Goal: Task Accomplishment & Management: Manage account settings

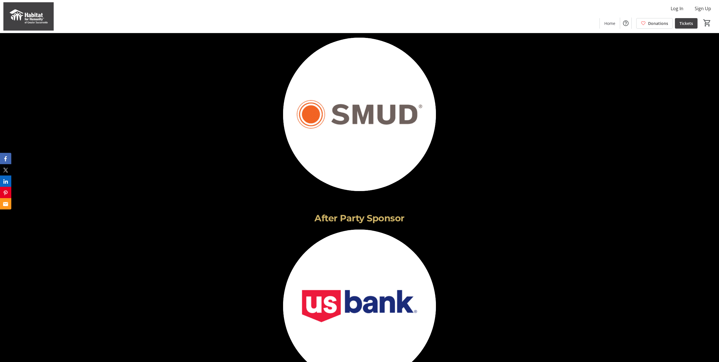
scroll to position [1187, 0]
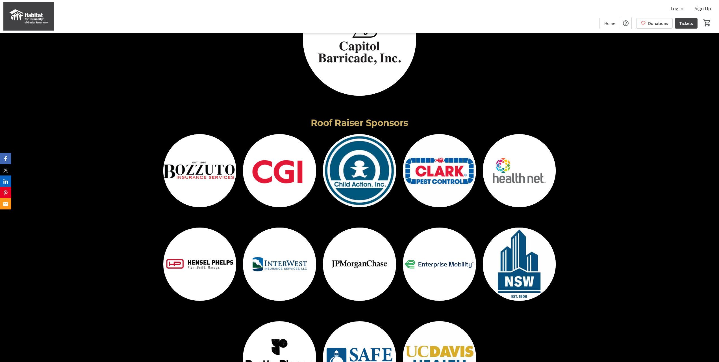
scroll to position [1837, 0]
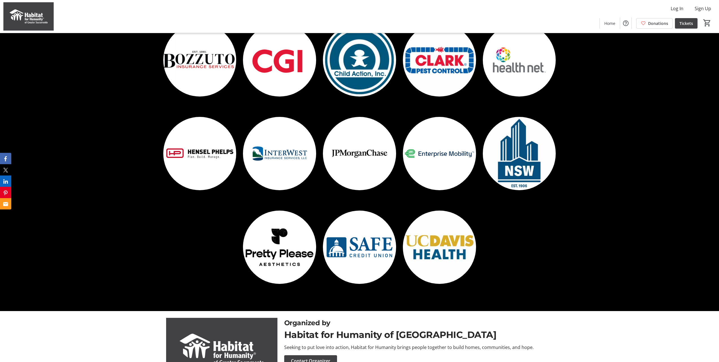
click at [368, 156] on img at bounding box center [359, 153] width 73 height 73
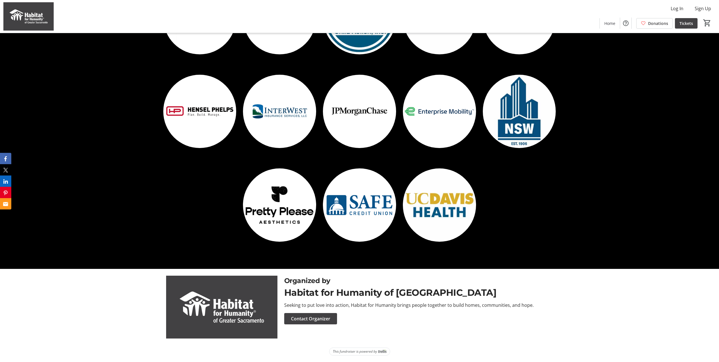
scroll to position [1880, 0]
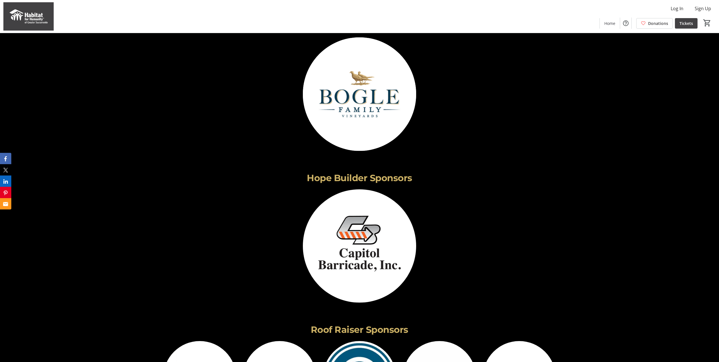
scroll to position [1512, 0]
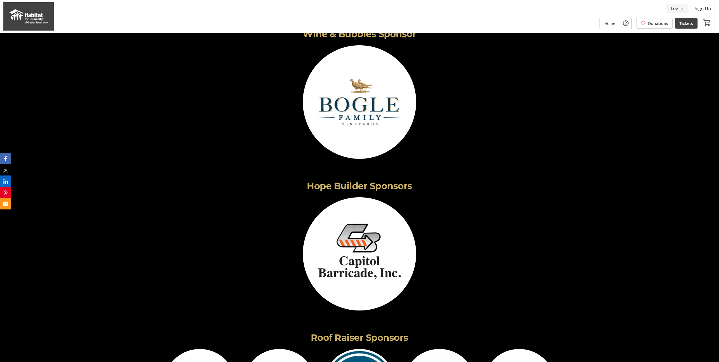
click at [682, 10] on span "Log In" at bounding box center [677, 8] width 13 height 7
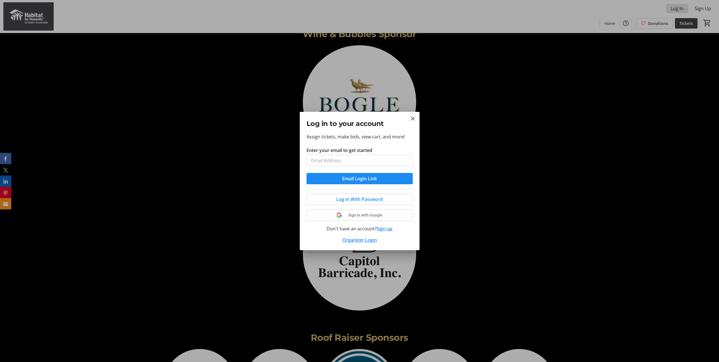
scroll to position [0, 0]
click at [376, 157] on input "Enter your email to get started" at bounding box center [360, 160] width 106 height 11
type input "[EMAIL_ADDRESS][PERSON_NAME][DOMAIN_NAME]"
click at [352, 179] on span "Email Login Link" at bounding box center [359, 178] width 35 height 7
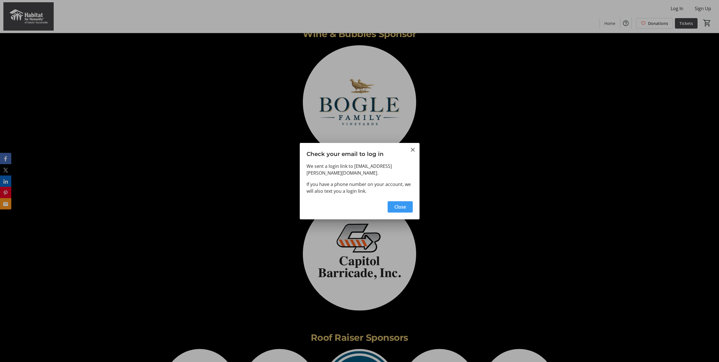
click at [403, 204] on span "Close" at bounding box center [401, 206] width 12 height 7
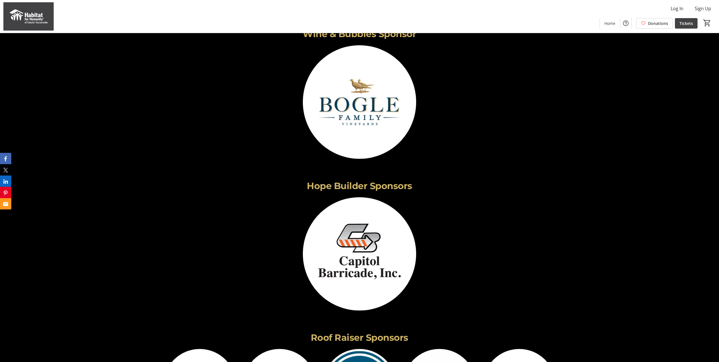
scroll to position [1343, 0]
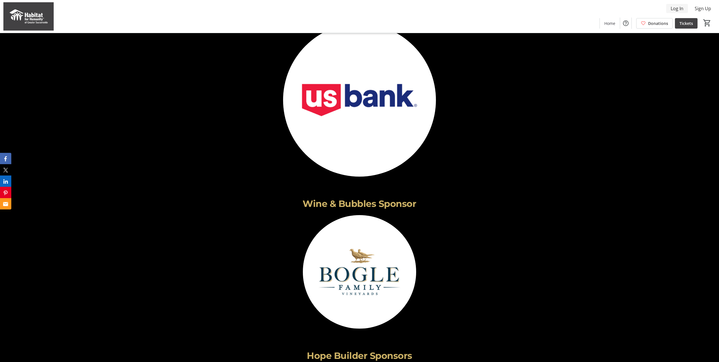
click at [676, 8] on span "Log In" at bounding box center [677, 8] width 13 height 7
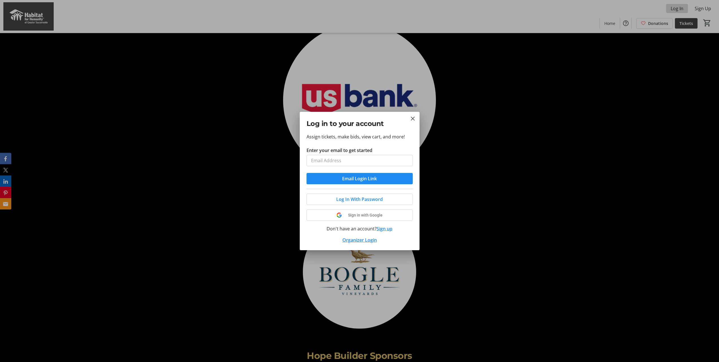
scroll to position [0, 0]
click at [354, 160] on input "Enter your email to get started" at bounding box center [360, 160] width 106 height 11
type input "aj28293@gmail.com"
click at [357, 177] on span "Email Login Link" at bounding box center [359, 178] width 35 height 7
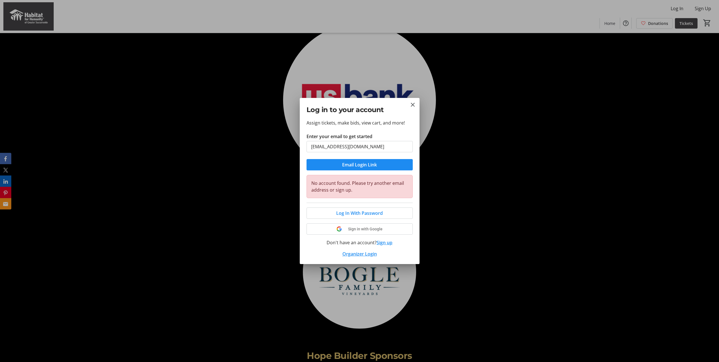
click at [388, 241] on button "Sign up" at bounding box center [385, 242] width 16 height 7
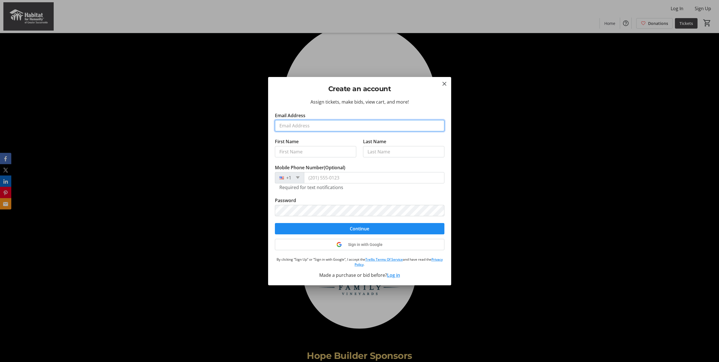
click at [330, 128] on input "Email Address" at bounding box center [360, 125] width 170 height 11
type input "aj28293@gmail.com"
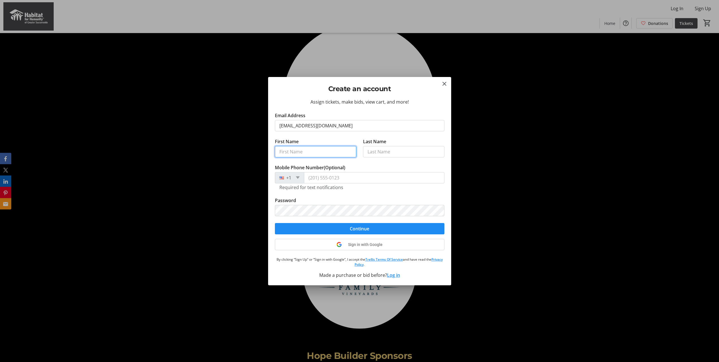
click at [296, 151] on input "First Name" at bounding box center [315, 151] width 81 height 11
type input "[PERSON_NAME]"
click at [374, 175] on input "Mobile Phone Number (Optional)" at bounding box center [374, 177] width 140 height 11
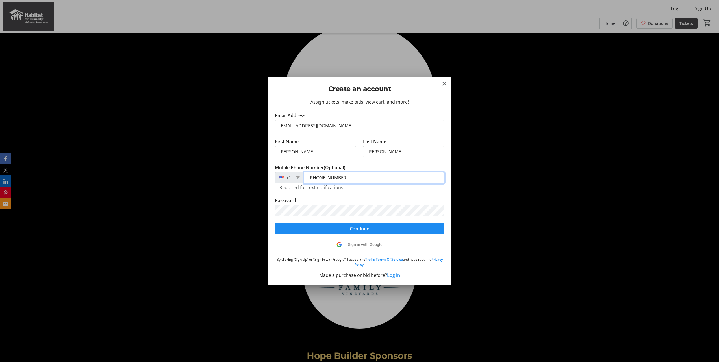
type input "(917) 940-2030"
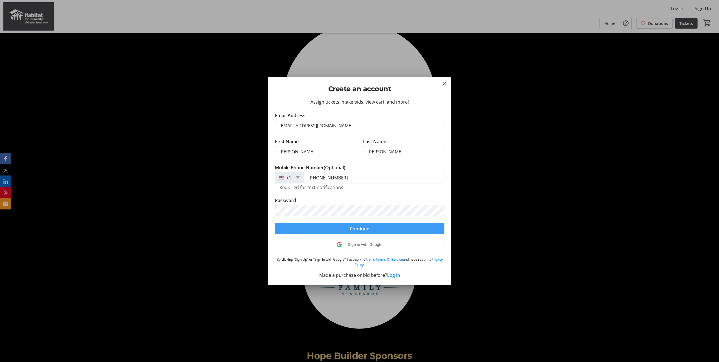
click at [354, 226] on span "Continue" at bounding box center [360, 228] width 20 height 7
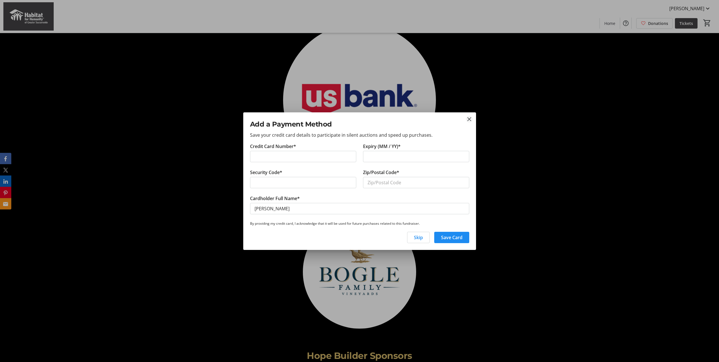
click at [0, 0] on tr-aurora-add-payment-method-dialog-ui "Add a Payment Method Save your credit card details to participate in silent auc…" at bounding box center [0, 0] width 0 height 0
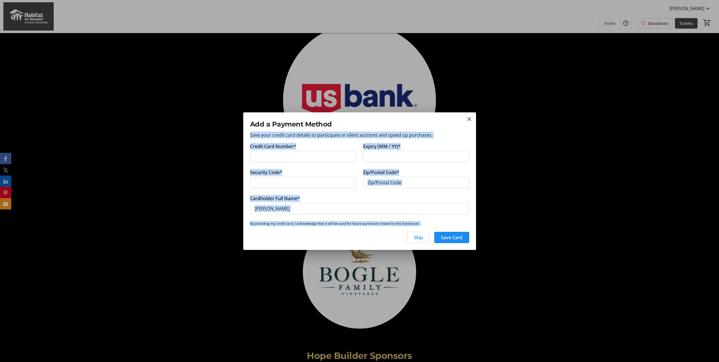
click at [468, 115] on div "Add a Payment Method Save your credit card details to participate in silent auc…" at bounding box center [359, 127] width 233 height 30
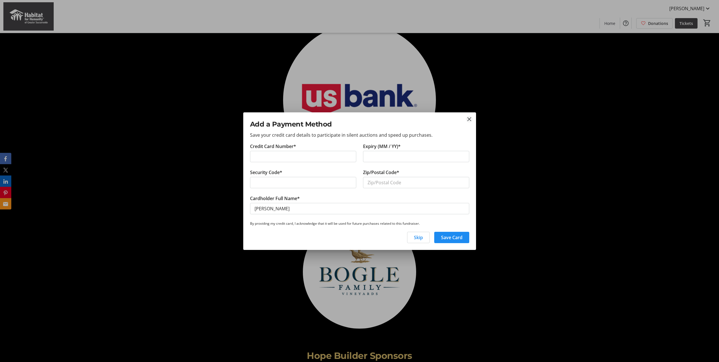
click at [472, 118] on mat-icon "close" at bounding box center [469, 119] width 7 height 7
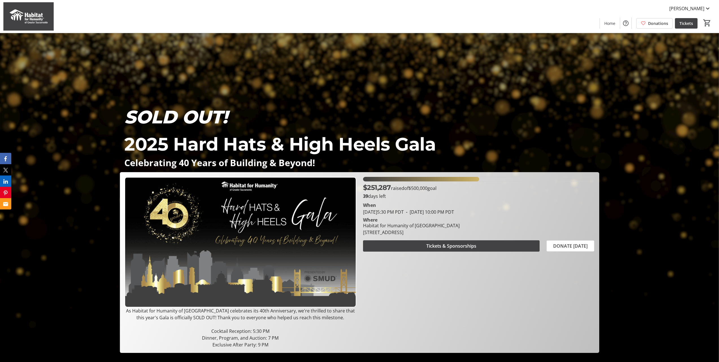
scroll to position [1343, 0]
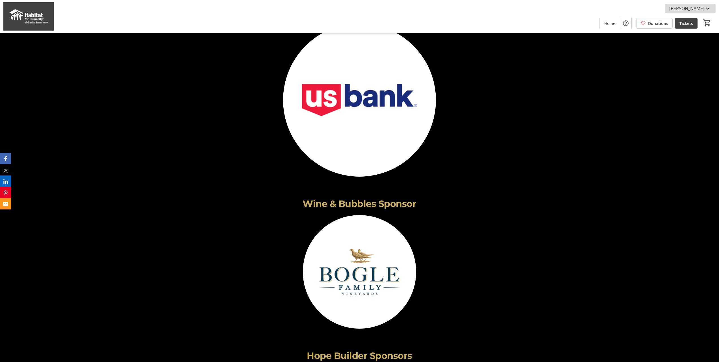
click at [703, 7] on span "[PERSON_NAME]" at bounding box center [687, 8] width 35 height 7
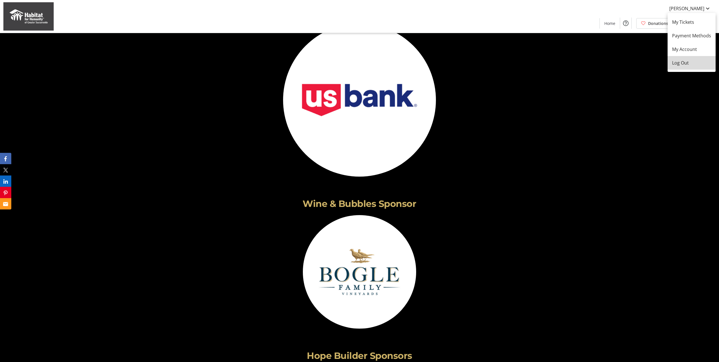
click at [685, 63] on span "Log Out" at bounding box center [691, 62] width 39 height 7
click at [679, 8] on span "Log In" at bounding box center [677, 8] width 13 height 7
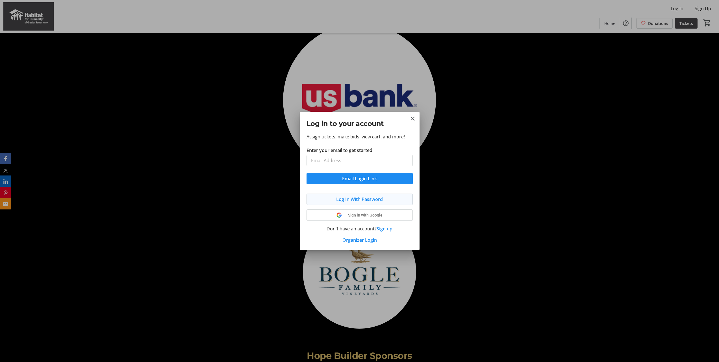
click at [356, 199] on button "Log In With Password" at bounding box center [360, 198] width 106 height 11
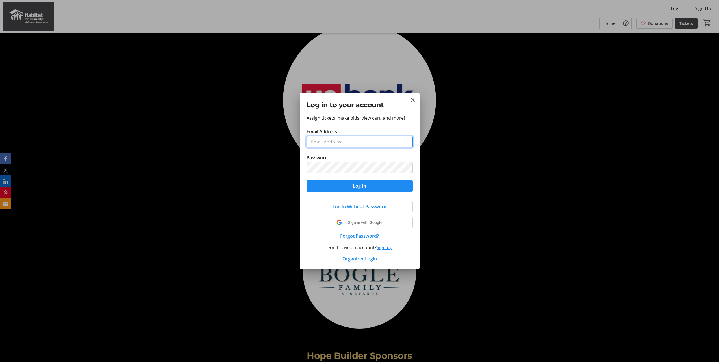
click at [323, 139] on input "Email Address" at bounding box center [360, 141] width 106 height 11
type input "[EMAIL_ADDRESS][PERSON_NAME][DOMAIN_NAME]"
click at [362, 186] on span "Log In" at bounding box center [359, 185] width 13 height 7
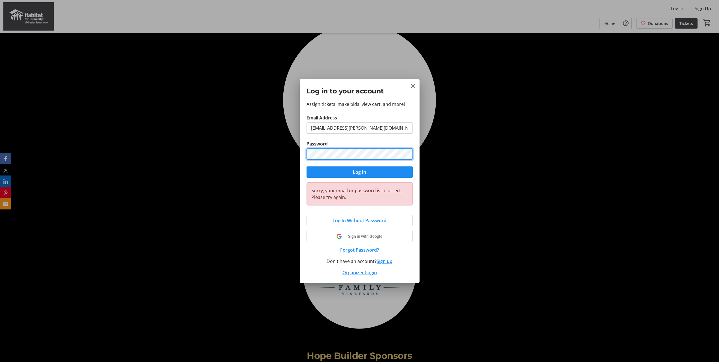
click at [300, 152] on div "Assign tickets, make bids, view cart, and more! Email Address andre.j.johnson@j…" at bounding box center [360, 192] width 120 height 182
click at [362, 170] on span "Log In" at bounding box center [359, 171] width 13 height 7
click at [370, 252] on button "Forgot Password?" at bounding box center [360, 249] width 106 height 7
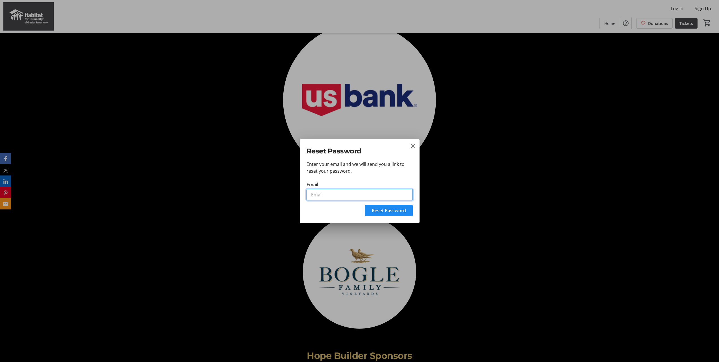
click at [330, 193] on input "Email" at bounding box center [360, 194] width 106 height 11
type input "[EMAIL_ADDRESS][PERSON_NAME][DOMAIN_NAME]"
click at [384, 210] on span "Reset Password" at bounding box center [389, 210] width 34 height 7
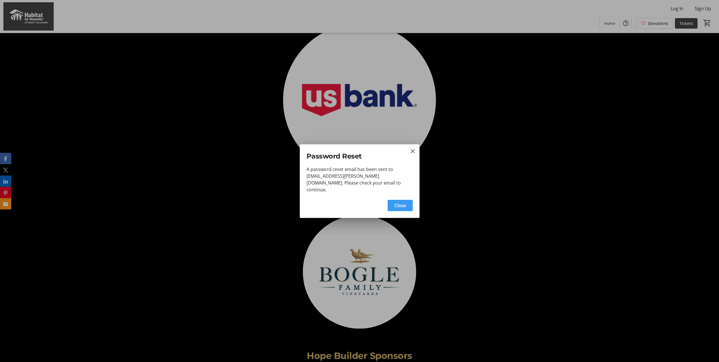
click at [407, 201] on span "button" at bounding box center [400, 205] width 25 height 14
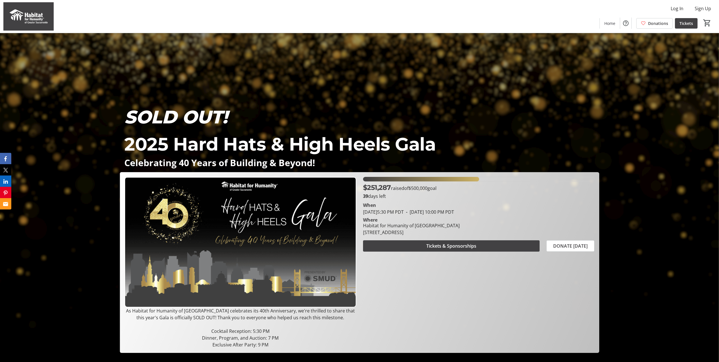
scroll to position [1343, 0]
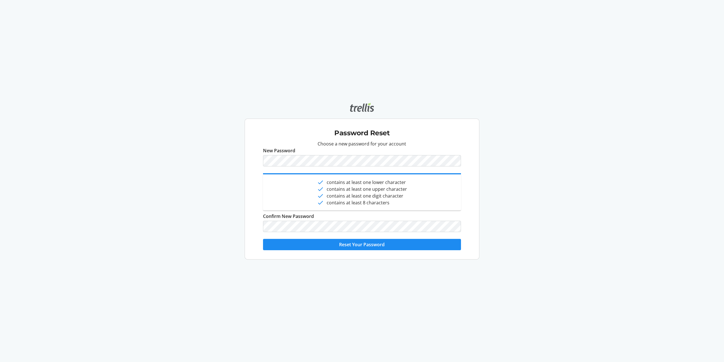
click at [354, 244] on span "Reset Your Password" at bounding box center [362, 244] width 46 height 7
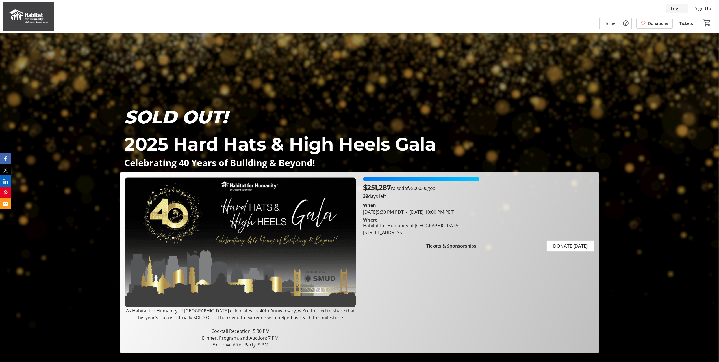
click at [673, 9] on span "Log In" at bounding box center [677, 8] width 13 height 7
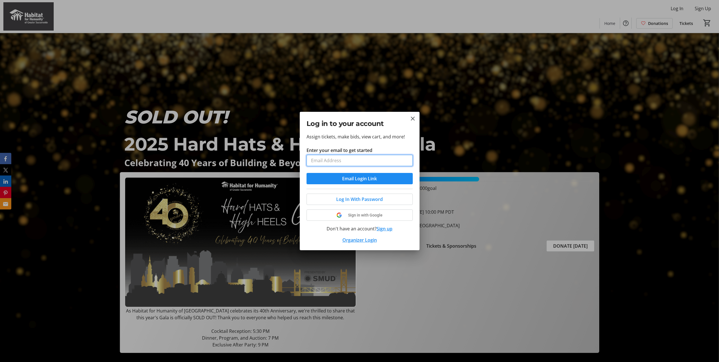
drag, startPoint x: 370, startPoint y: 160, endPoint x: 370, endPoint y: 165, distance: 5.1
click at [370, 160] on input "Enter your email to get started" at bounding box center [360, 160] width 106 height 11
click at [363, 199] on button "Log In With Password" at bounding box center [360, 198] width 106 height 11
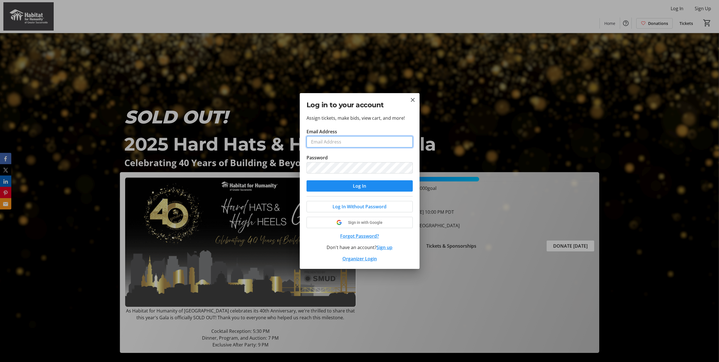
click at [348, 139] on input "Email Address" at bounding box center [360, 141] width 106 height 11
type input "[EMAIL_ADDRESS][PERSON_NAME][DOMAIN_NAME]"
click at [358, 185] on span "Log In" at bounding box center [359, 185] width 13 height 7
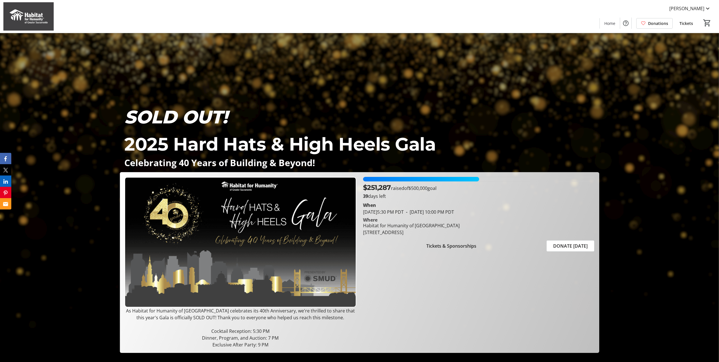
click at [468, 246] on span "Tickets & Sponsorships" at bounding box center [452, 245] width 50 height 7
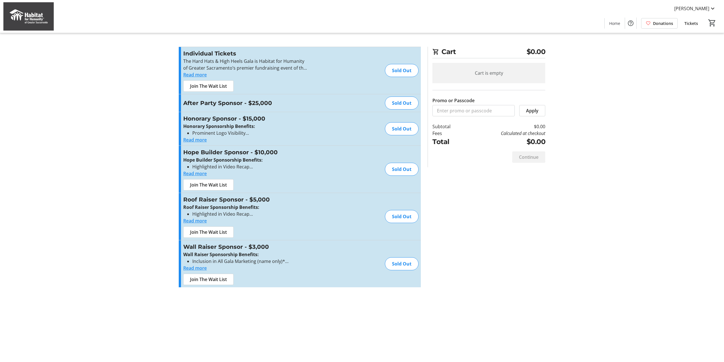
click at [689, 28] on span at bounding box center [691, 23] width 23 height 14
click at [616, 23] on span "Home" at bounding box center [614, 23] width 11 height 6
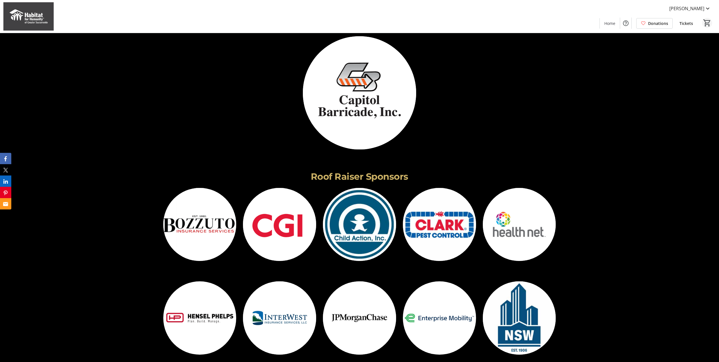
scroll to position [1654, 0]
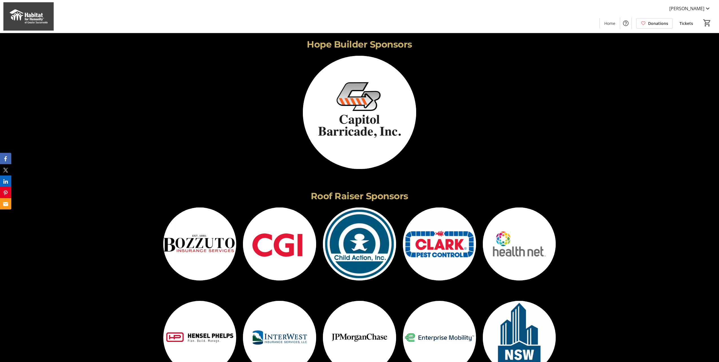
click at [687, 23] on span "Tickets" at bounding box center [687, 23] width 14 height 6
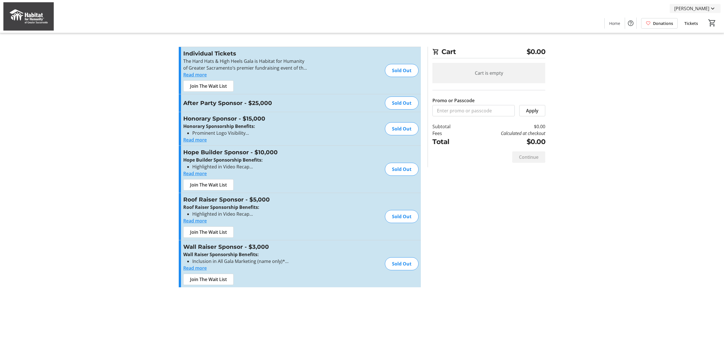
click at [690, 8] on span "[PERSON_NAME]" at bounding box center [691, 8] width 35 height 7
click at [689, 22] on span "My Tickets" at bounding box center [696, 22] width 39 height 7
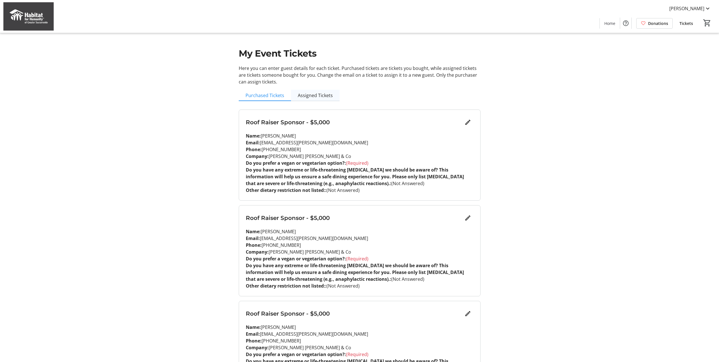
click at [318, 95] on span "Assigned Tickets" at bounding box center [315, 95] width 35 height 5
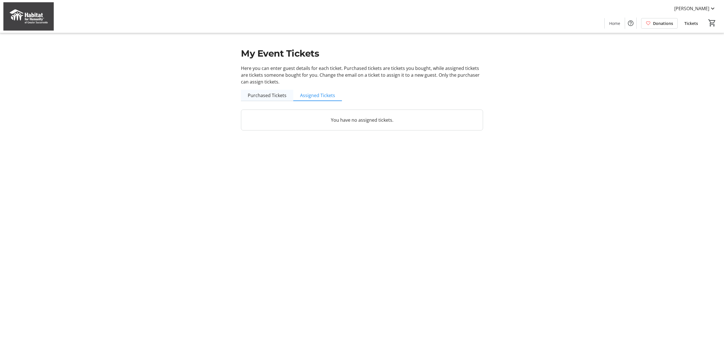
click at [277, 97] on span "Purchased Tickets" at bounding box center [267, 95] width 39 height 5
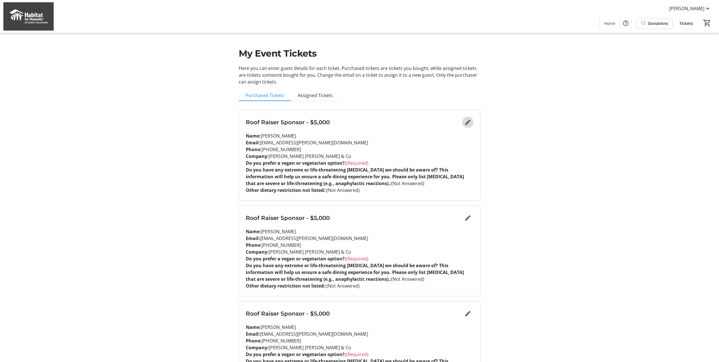
click at [466, 122] on mat-icon "Edit" at bounding box center [468, 122] width 7 height 7
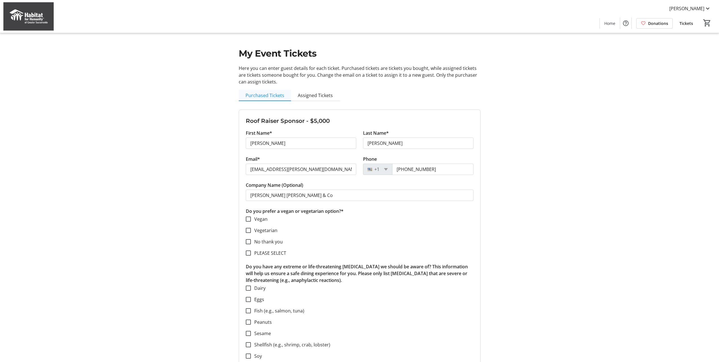
click at [259, 94] on span "Purchased Tickets" at bounding box center [265, 95] width 39 height 5
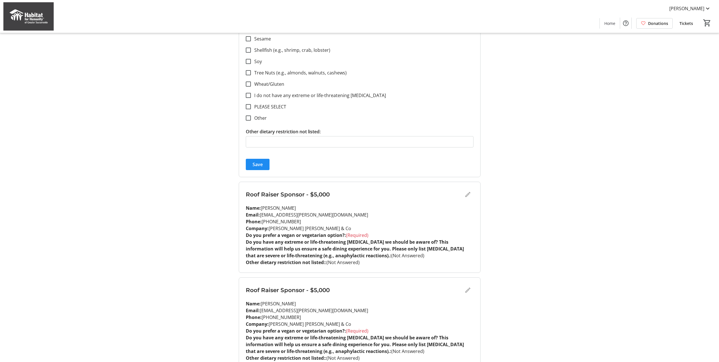
scroll to position [311, 0]
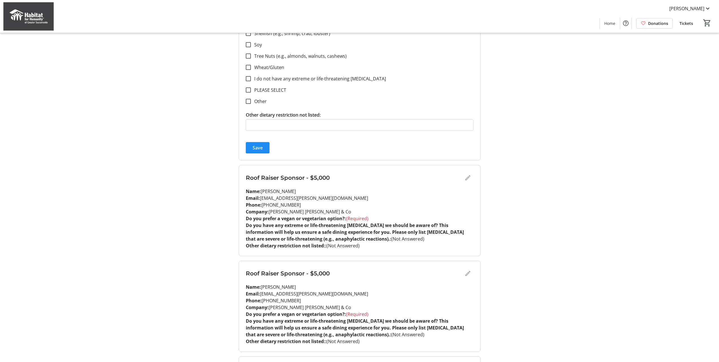
click at [471, 178] on div "Roof Raiser Sponsor - $5,000" at bounding box center [360, 177] width 228 height 11
click at [469, 178] on div "Roof Raiser Sponsor - $5,000" at bounding box center [360, 177] width 228 height 11
click at [466, 178] on div "Roof Raiser Sponsor - $5,000" at bounding box center [360, 177] width 228 height 11
drag, startPoint x: 505, startPoint y: 179, endPoint x: 483, endPoint y: 180, distance: 22.1
click at [494, 180] on div "My Event Tickets Here you can enter guest details for each ticket. Purchased ti…" at bounding box center [359, 270] width 373 height 1163
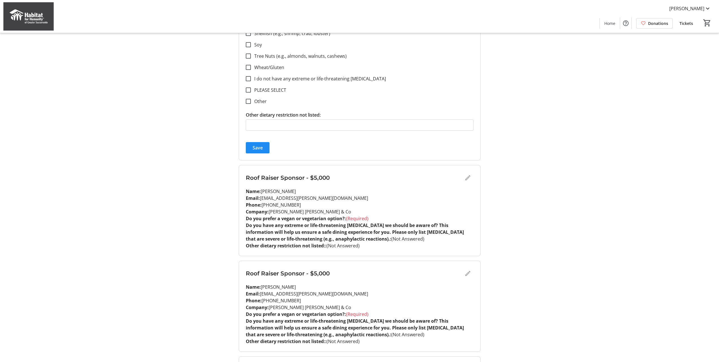
click at [467, 180] on div "Roof Raiser Sponsor - $5,000" at bounding box center [360, 177] width 228 height 11
click at [260, 146] on span "Save" at bounding box center [258, 147] width 10 height 7
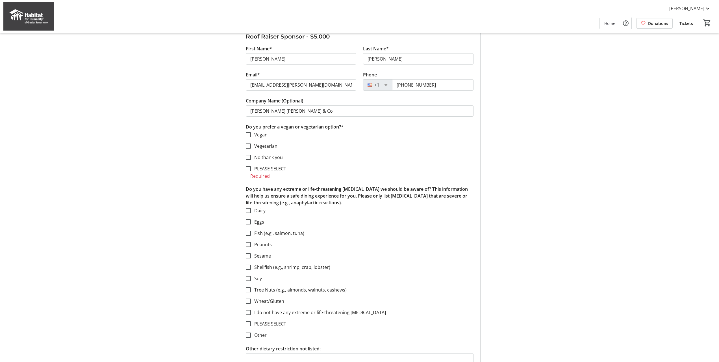
scroll to position [28, 0]
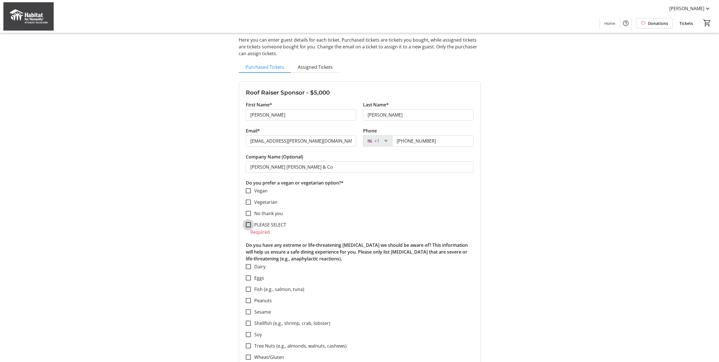
click at [248, 224] on input "PLEASE SELECT" at bounding box center [248, 224] width 5 height 5
checkbox input "true"
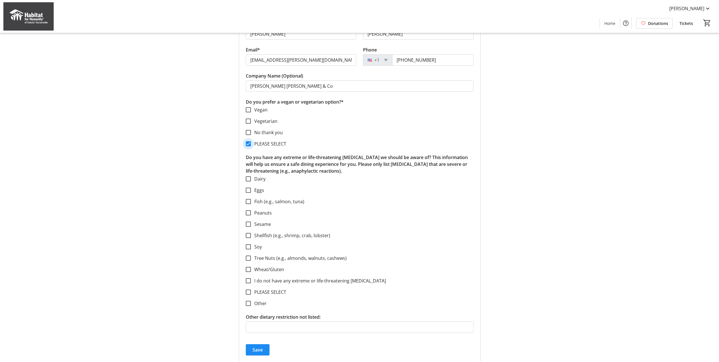
scroll to position [113, 0]
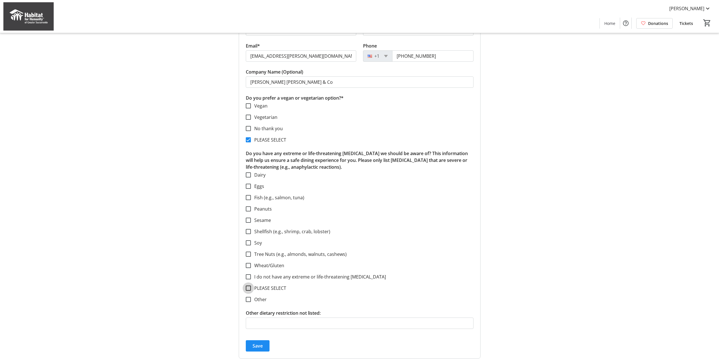
click at [249, 286] on input "PLEASE SELECT" at bounding box center [248, 287] width 5 height 5
checkbox input "true"
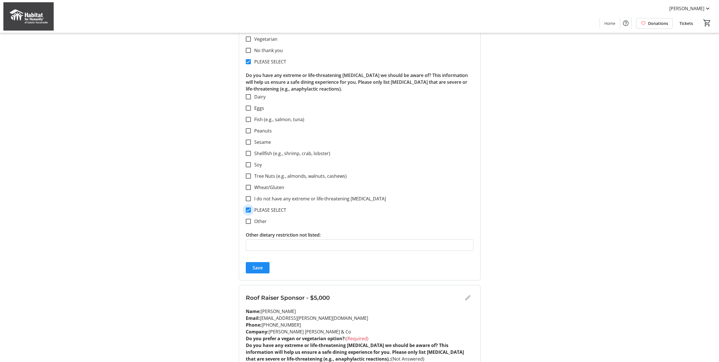
scroll to position [198, 0]
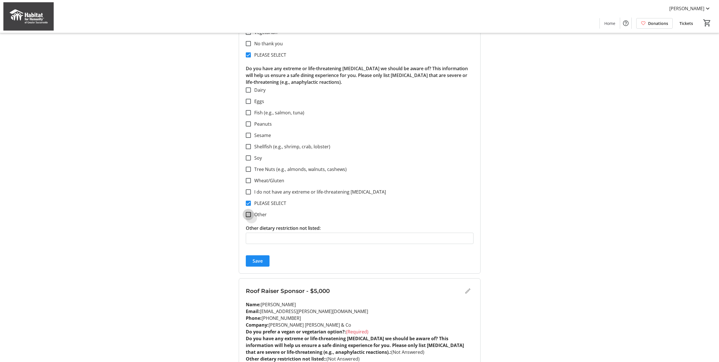
click at [250, 215] on input "Other" at bounding box center [248, 214] width 5 height 5
checkbox input "true"
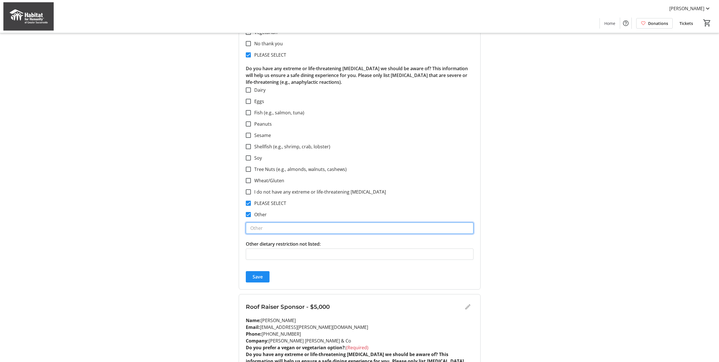
click at [269, 228] on input "text" at bounding box center [360, 227] width 228 height 11
type input "No red meat or pork"
drag, startPoint x: 246, startPoint y: 203, endPoint x: 277, endPoint y: 215, distance: 33.1
click at [247, 203] on input "PLEASE SELECT" at bounding box center [248, 202] width 5 height 5
checkbox input "false"
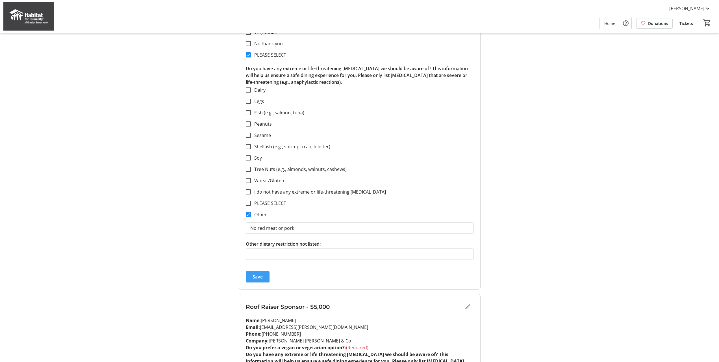
click at [256, 275] on span "Save" at bounding box center [258, 276] width 10 height 7
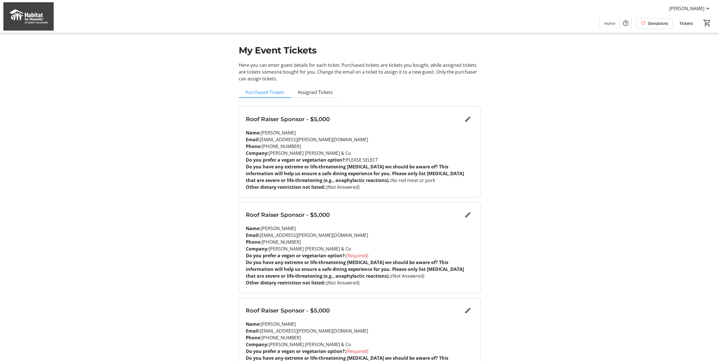
scroll to position [0, 0]
